Goal: Information Seeking & Learning: Learn about a topic

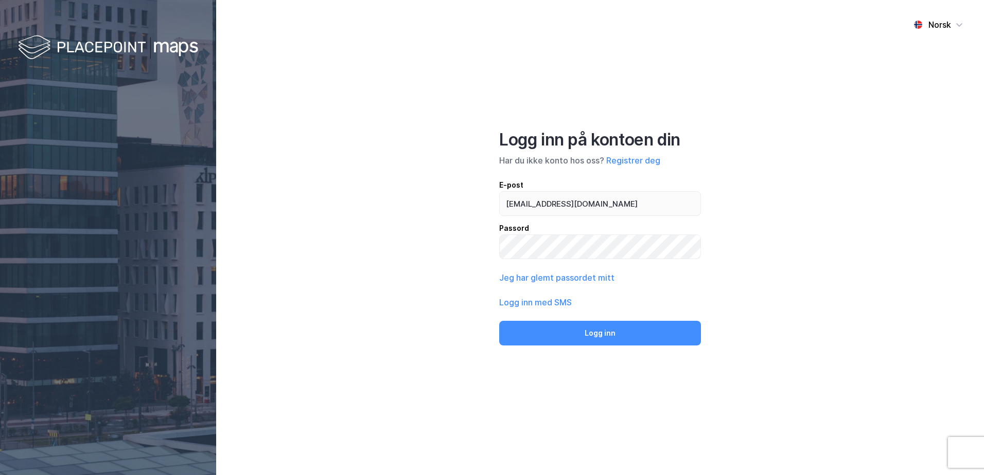
type input "[EMAIL_ADDRESS][DOMAIN_NAME]"
click at [499, 321] on button "Logg inn" at bounding box center [600, 333] width 202 height 25
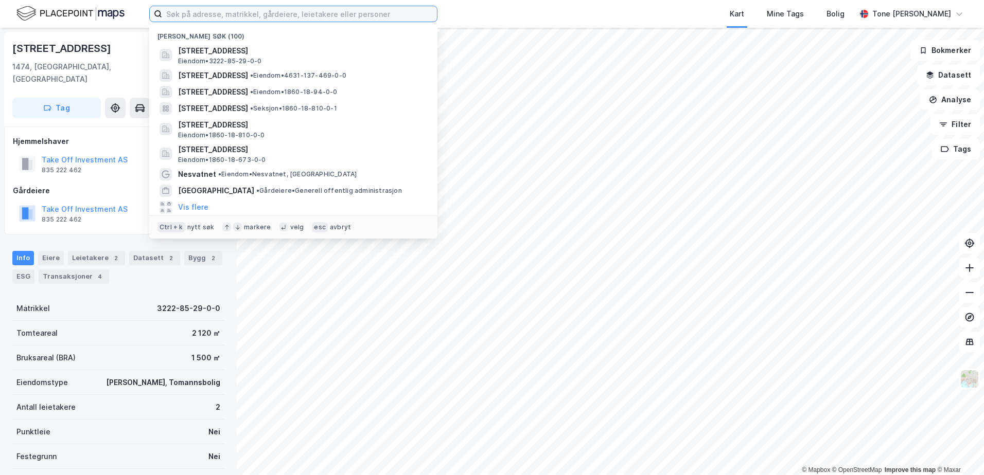
click at [355, 15] on input at bounding box center [299, 13] width 275 height 15
click at [207, 14] on input at bounding box center [299, 13] width 275 height 15
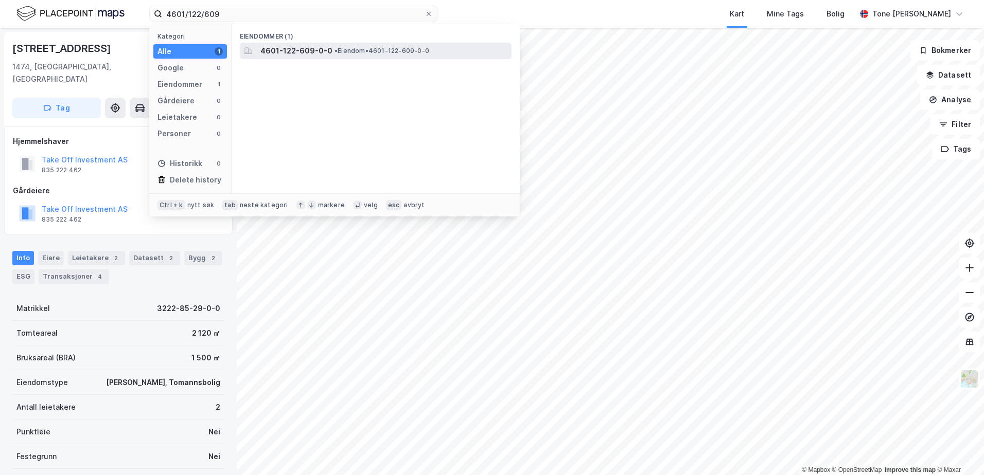
click at [314, 48] on span "4601-122-609-0-0" at bounding box center [296, 51] width 72 height 12
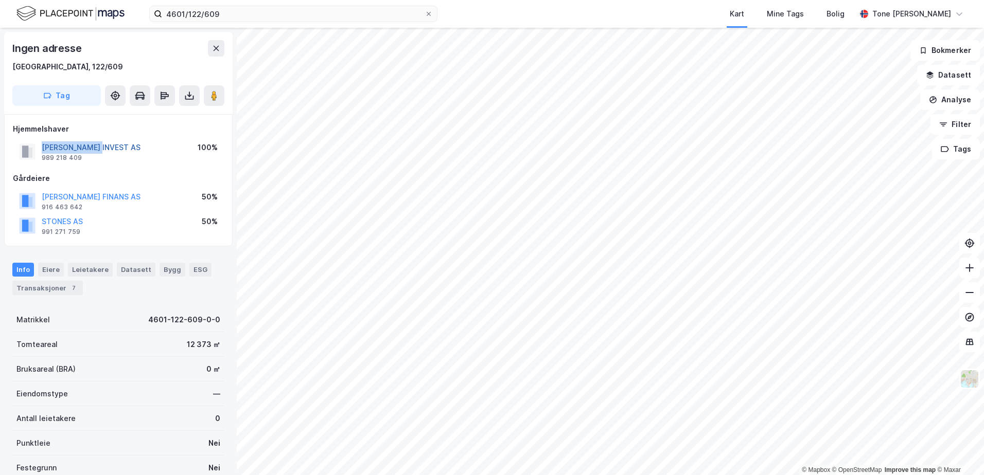
drag, startPoint x: 106, startPoint y: 147, endPoint x: 43, endPoint y: 145, distance: 63.3
click at [43, 145] on div "[PERSON_NAME] INVEST AS 989 218 409 100%" at bounding box center [118, 151] width 211 height 25
copy button "[PERSON_NAME] INVEST AS"
click at [941, 71] on button "Datasett" at bounding box center [948, 75] width 63 height 21
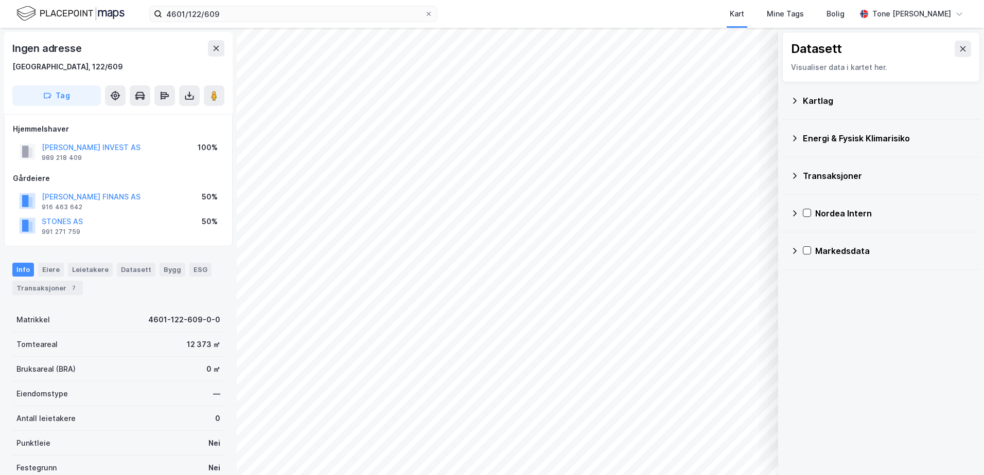
click at [820, 101] on div "Kartlag" at bounding box center [887, 101] width 169 height 12
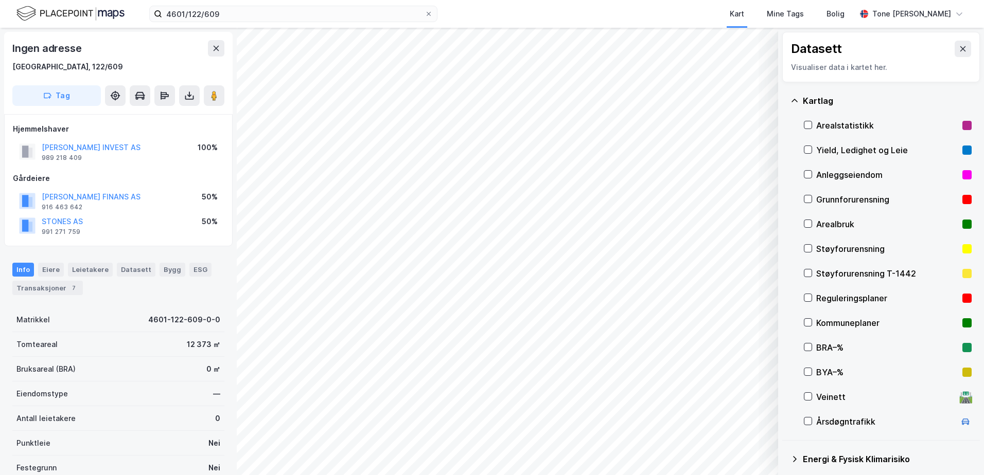
click at [823, 199] on div "Grunnforurensning" at bounding box center [887, 199] width 142 height 12
click at [796, 97] on icon at bounding box center [794, 101] width 8 height 8
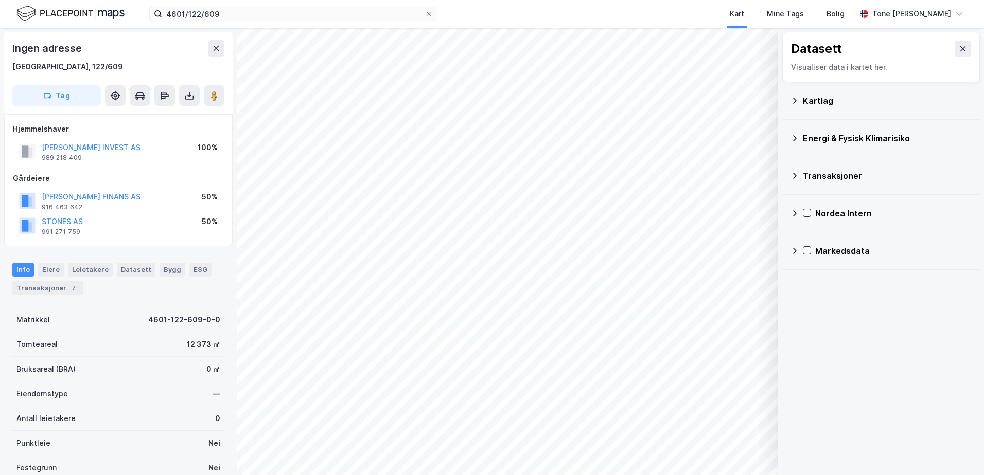
click at [815, 138] on div "Energi & Fysisk Klimarisiko" at bounding box center [887, 138] width 169 height 12
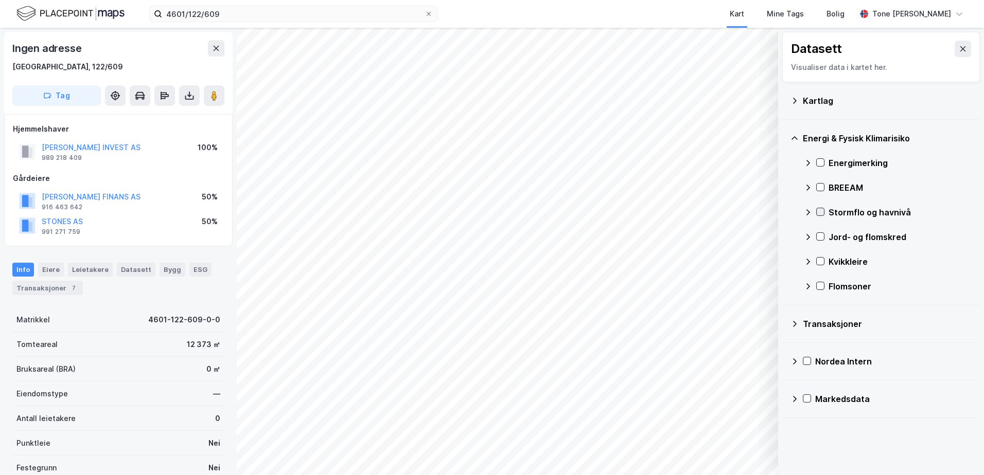
click at [819, 215] on icon at bounding box center [820, 211] width 7 height 7
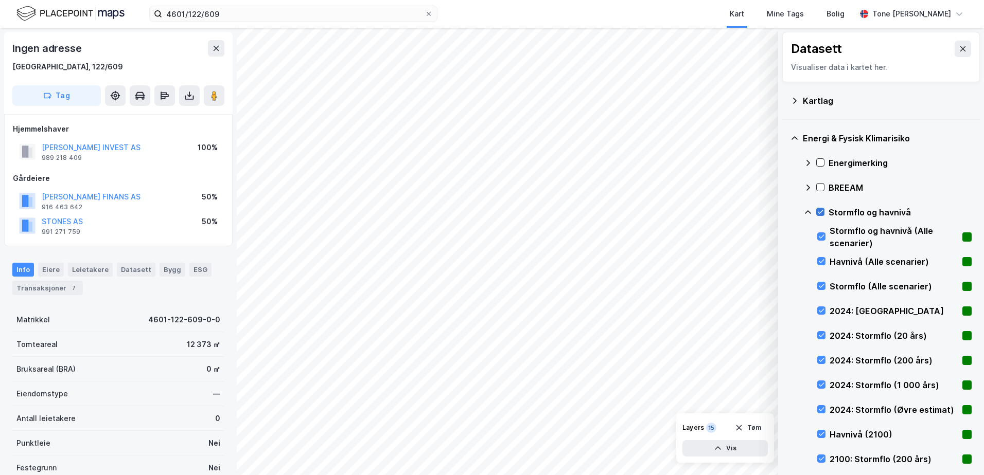
click at [819, 215] on icon at bounding box center [820, 211] width 7 height 7
click at [820, 309] on icon at bounding box center [821, 310] width 7 height 7
click at [822, 313] on icon at bounding box center [821, 310] width 7 height 7
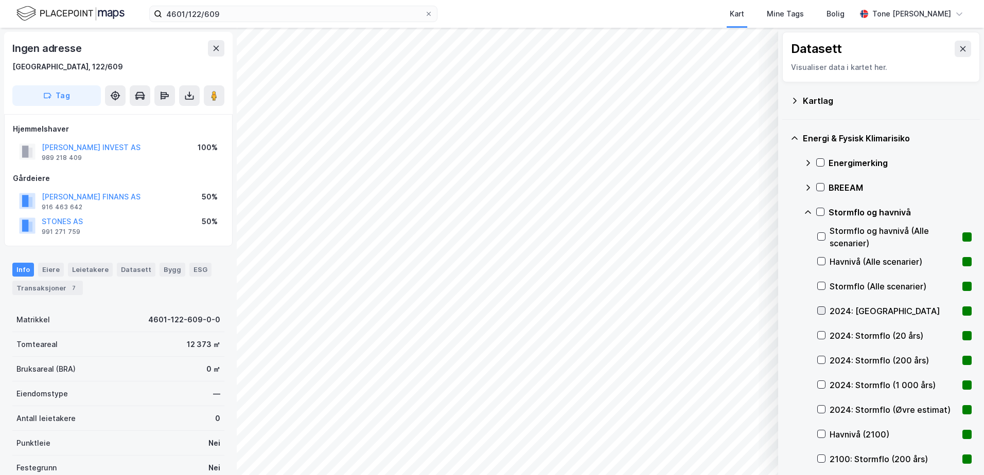
click at [822, 313] on icon at bounding box center [821, 310] width 7 height 7
click at [822, 312] on icon at bounding box center [822, 311] width 6 height 4
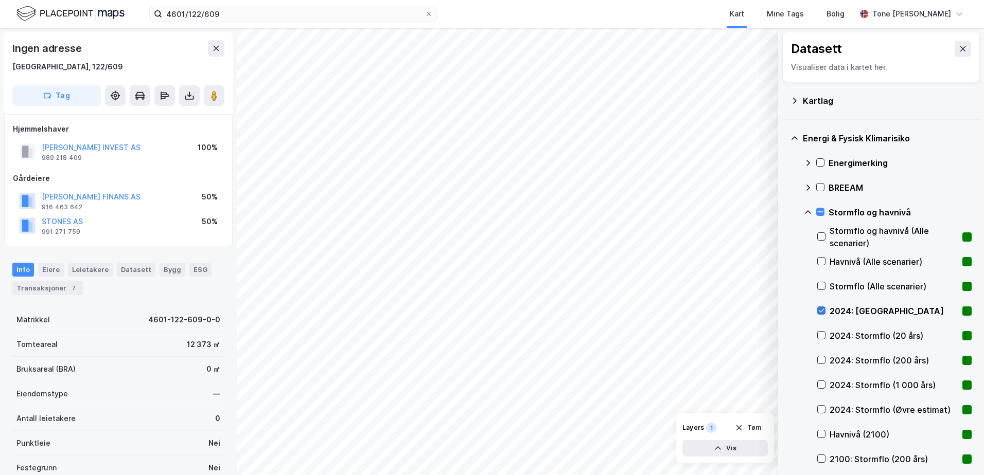
click at [822, 312] on icon at bounding box center [822, 311] width 6 height 4
click at [821, 336] on icon at bounding box center [821, 335] width 7 height 7
click at [819, 209] on icon at bounding box center [820, 211] width 7 height 7
click at [818, 210] on icon at bounding box center [820, 211] width 7 height 7
click at [807, 212] on icon at bounding box center [808, 212] width 8 height 8
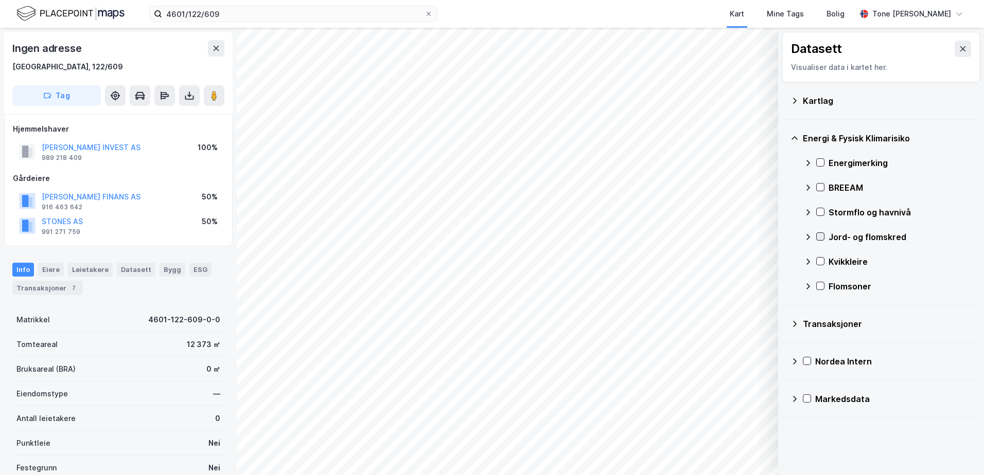
click at [818, 234] on icon at bounding box center [820, 236] width 7 height 7
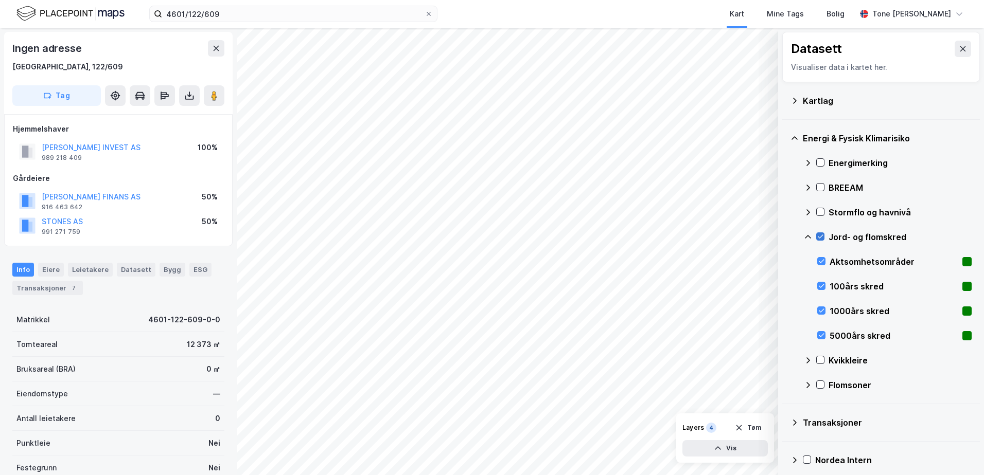
click at [820, 233] on icon at bounding box center [820, 236] width 7 height 7
click at [807, 235] on icon at bounding box center [808, 237] width 8 height 8
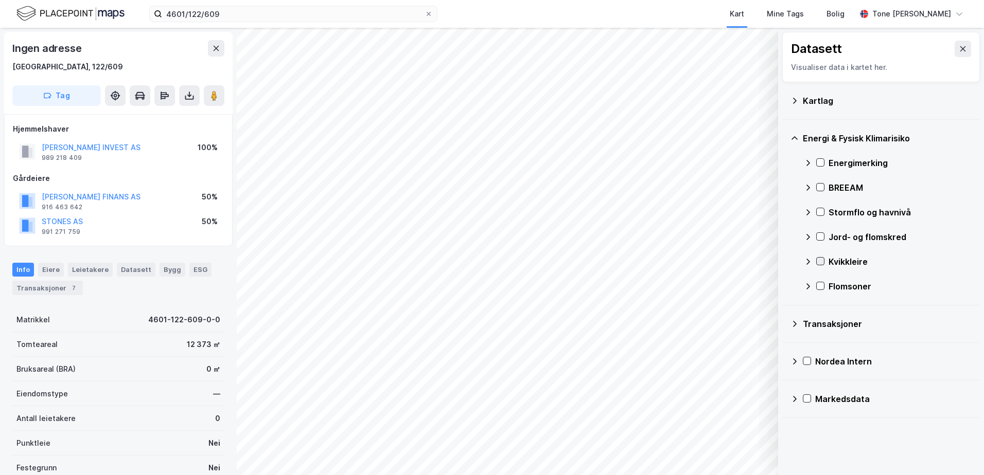
click at [820, 259] on icon at bounding box center [820, 261] width 7 height 7
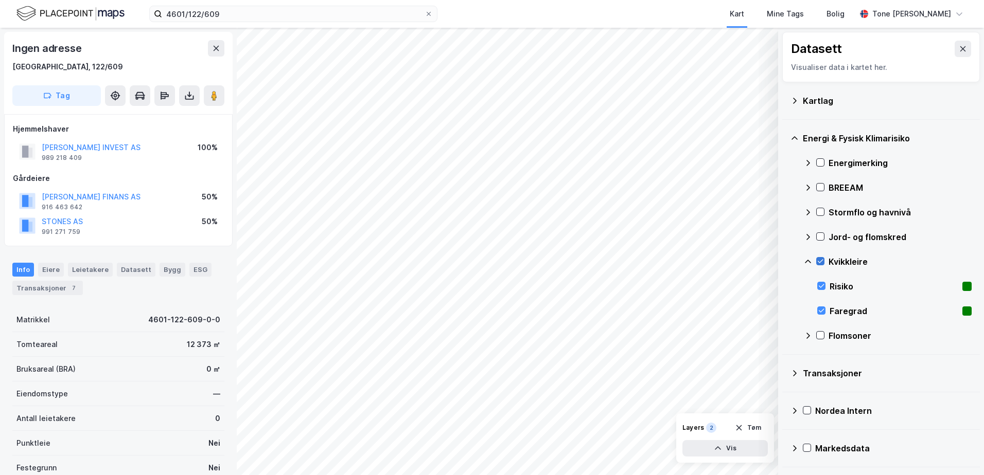
click at [820, 259] on icon at bounding box center [820, 261] width 7 height 7
click at [805, 258] on icon at bounding box center [808, 262] width 8 height 8
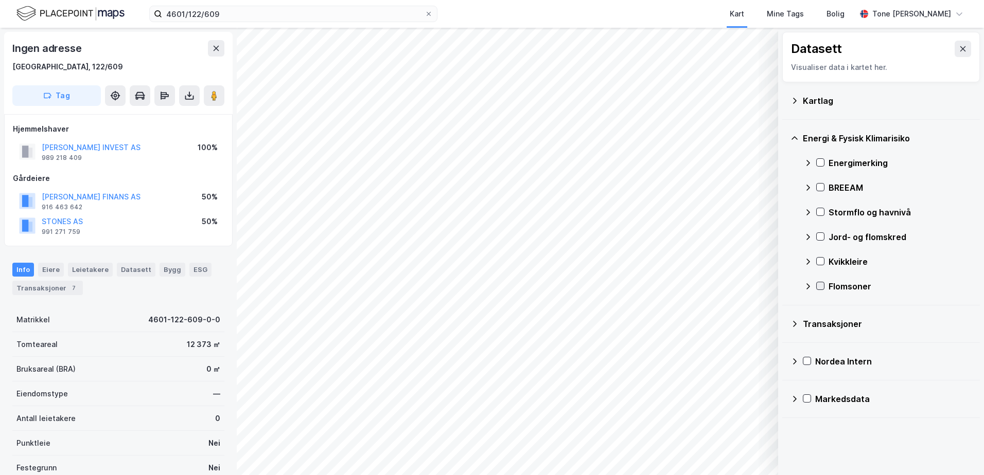
click at [822, 285] on icon at bounding box center [820, 286] width 7 height 7
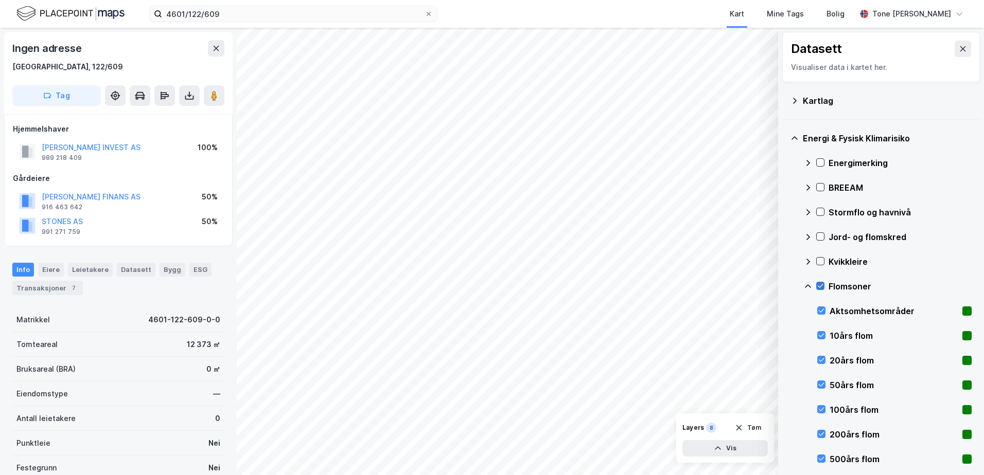
click at [821, 284] on icon at bounding box center [820, 286] width 7 height 7
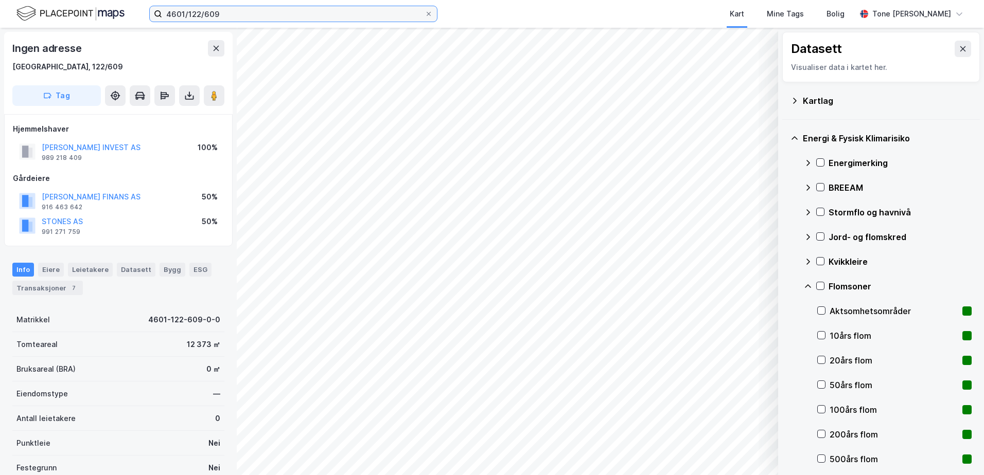
click at [212, 11] on input "4601/122/609" at bounding box center [293, 13] width 262 height 15
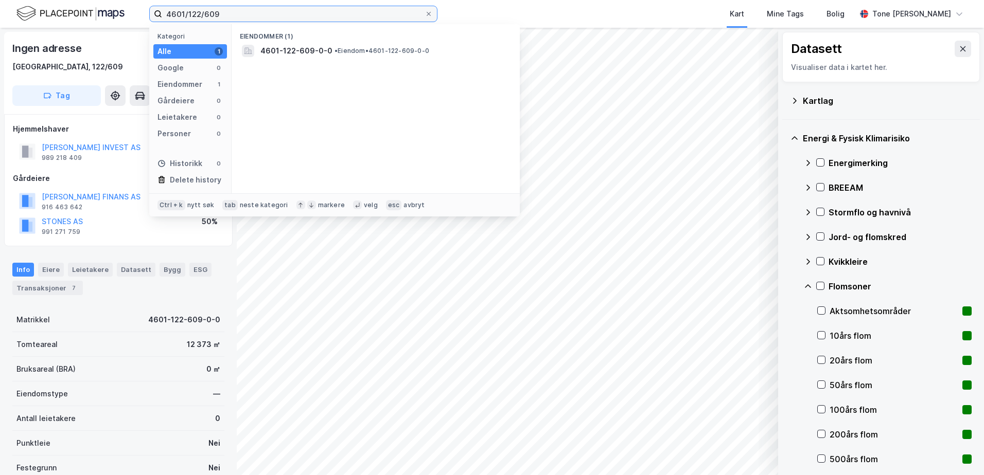
click at [212, 11] on input "4601/122/609" at bounding box center [293, 13] width 262 height 15
type input "4601/122/592"
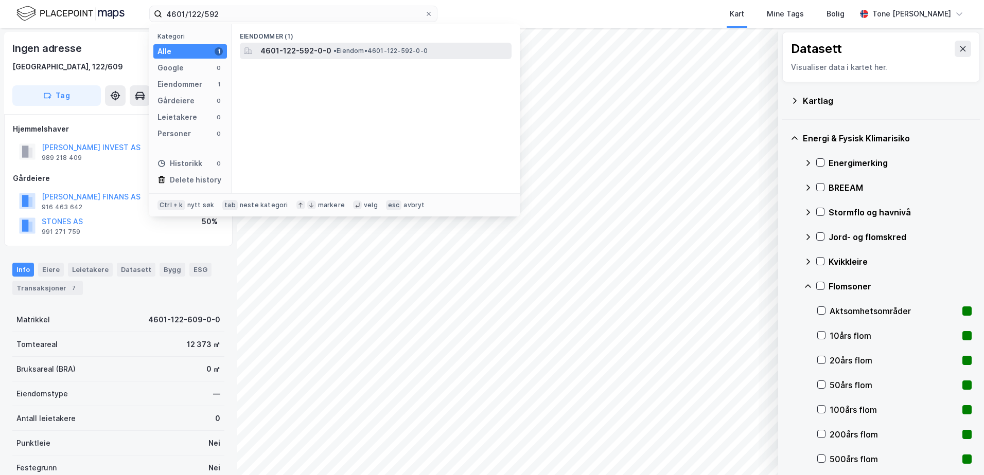
click at [338, 49] on span "• Eiendom • 4601-122-592-0-0" at bounding box center [380, 51] width 94 height 8
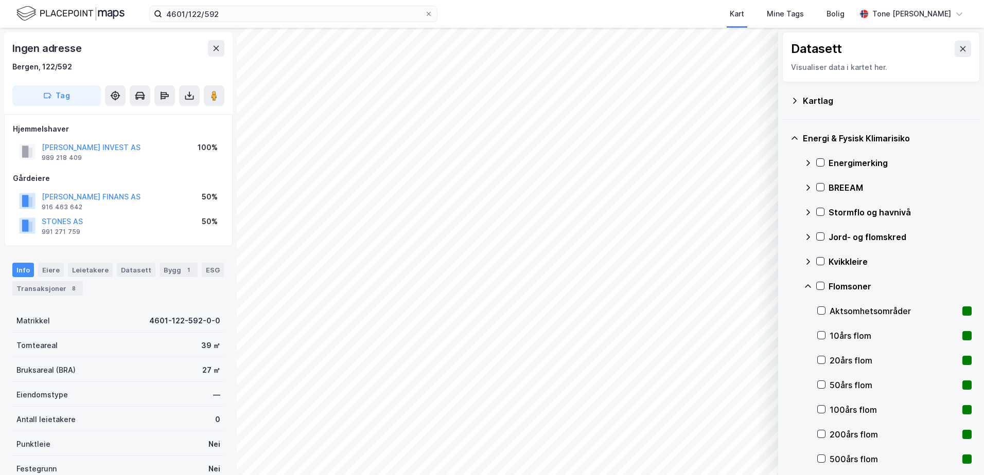
click at [794, 97] on icon at bounding box center [794, 101] width 8 height 8
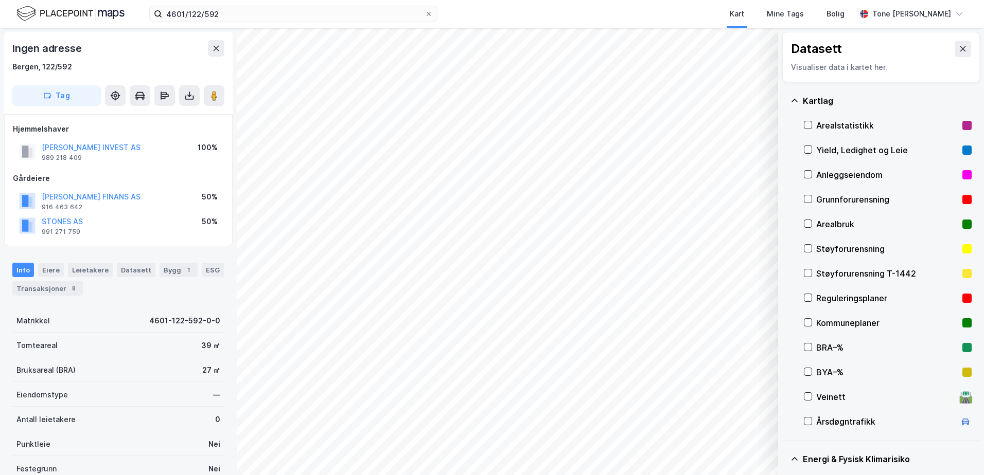
click at [829, 198] on div "Grunnforurensning" at bounding box center [887, 199] width 142 height 12
click at [796, 98] on icon at bounding box center [794, 101] width 8 height 8
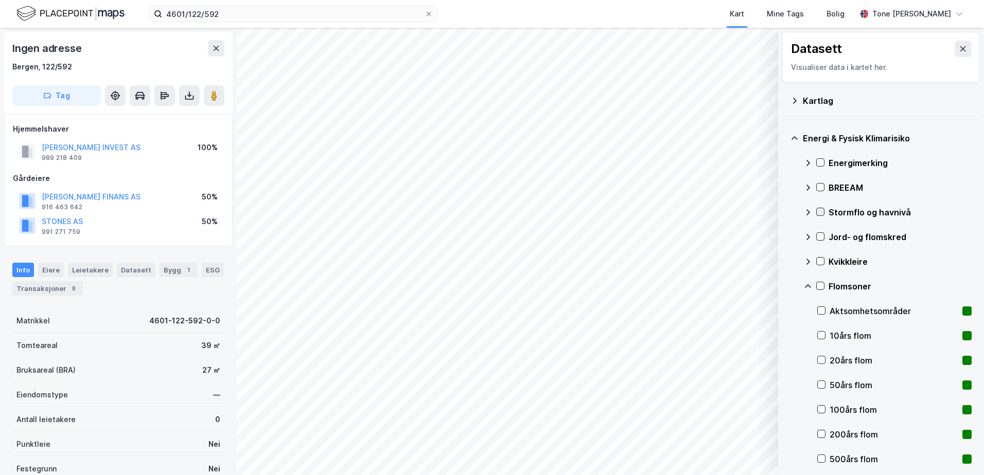
click at [820, 208] on div at bounding box center [820, 212] width 8 height 8
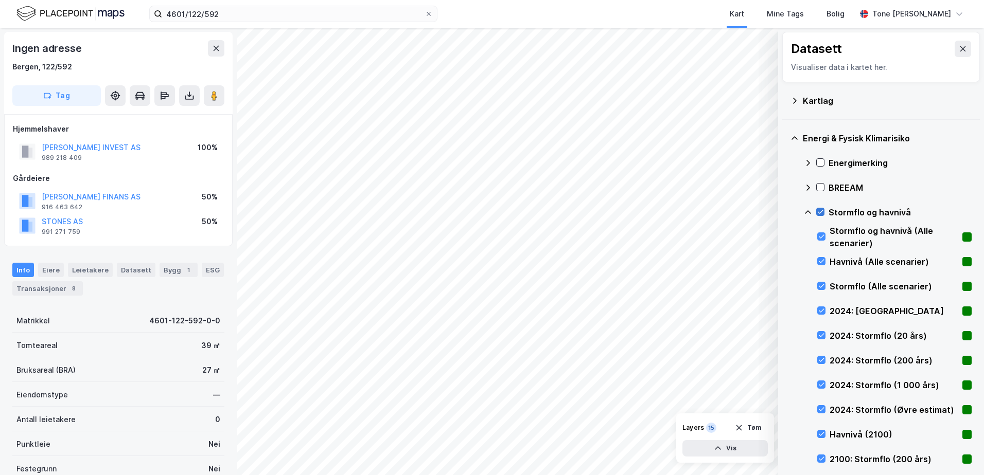
click at [820, 208] on div at bounding box center [820, 212] width 8 height 8
click at [821, 310] on icon at bounding box center [821, 310] width 7 height 7
click at [806, 212] on icon at bounding box center [808, 212] width 8 height 8
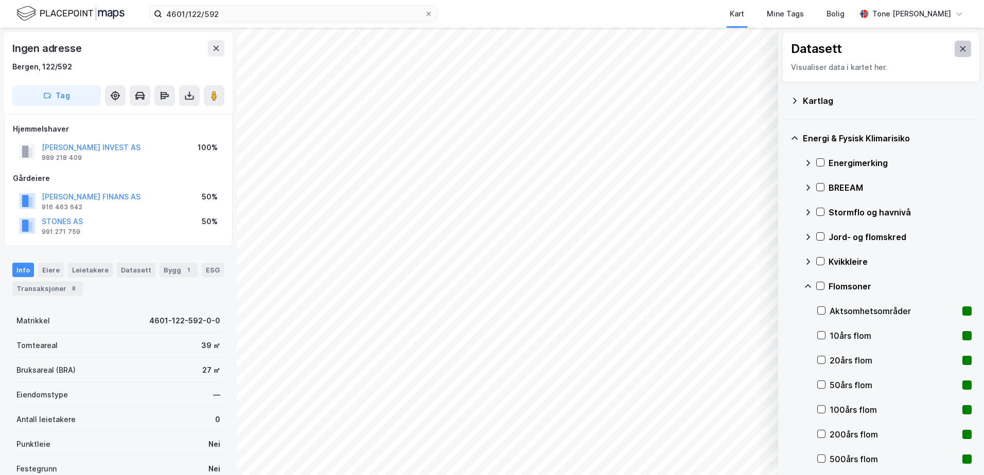
click at [960, 47] on icon at bounding box center [963, 48] width 6 height 5
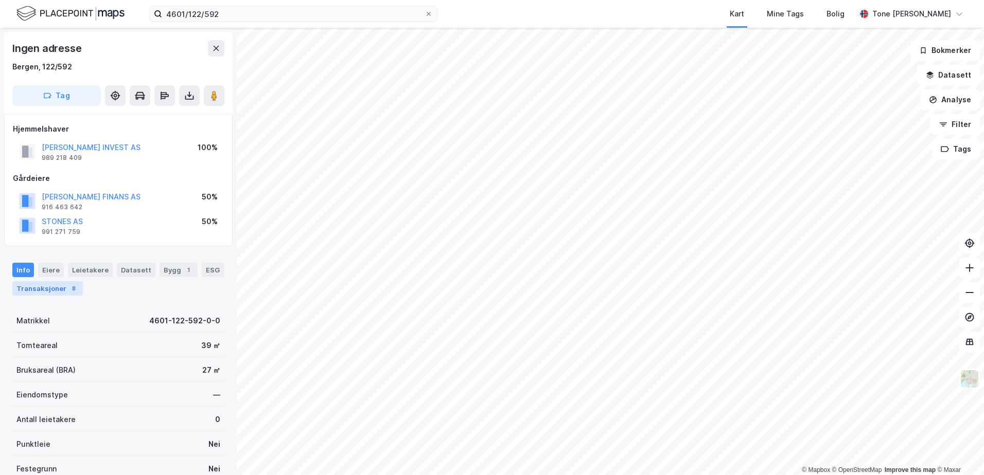
click at [51, 289] on div "Transaksjoner 8" at bounding box center [47, 288] width 71 height 14
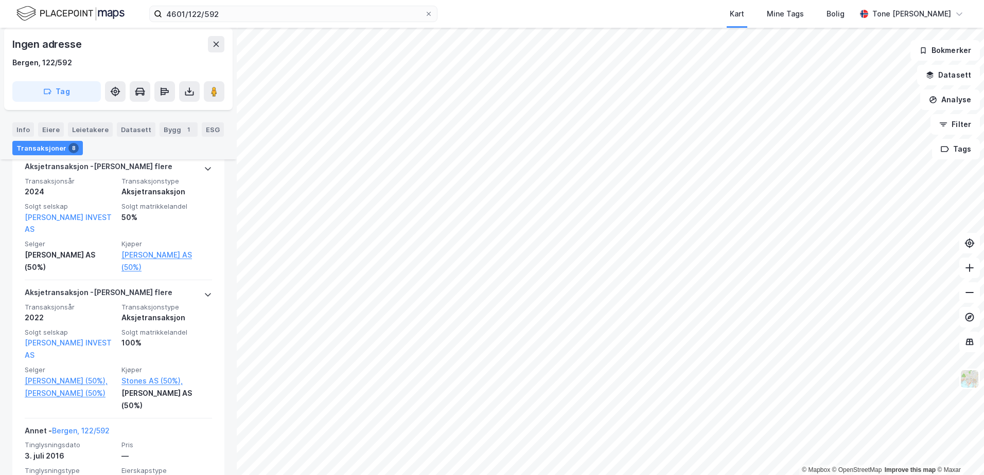
scroll to position [386, 0]
